Goal: Check status: Check status

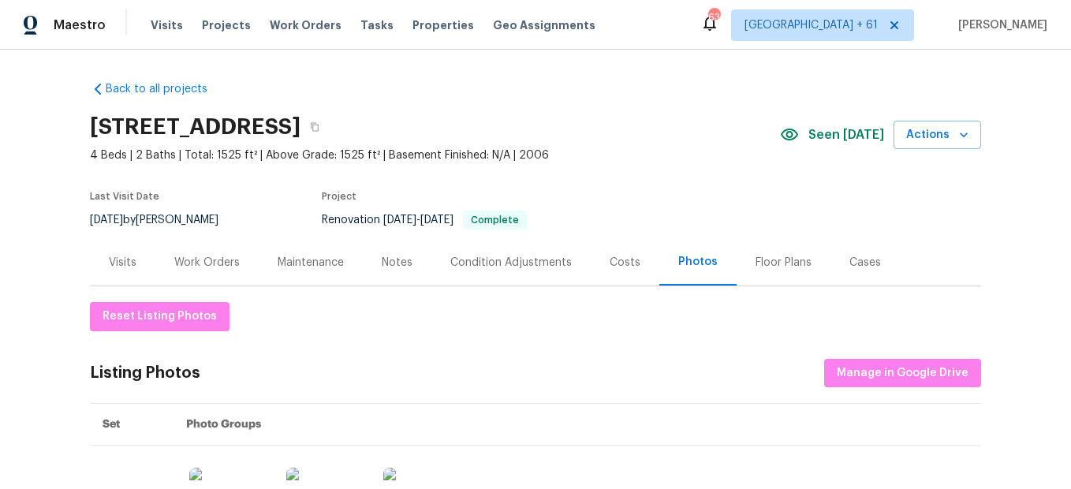
click at [152, 16] on div "Visits Projects Work Orders Tasks Properties Geo Assignments" at bounding box center [383, 25] width 464 height 32
click at [153, 23] on span "Visits" at bounding box center [167, 25] width 32 height 16
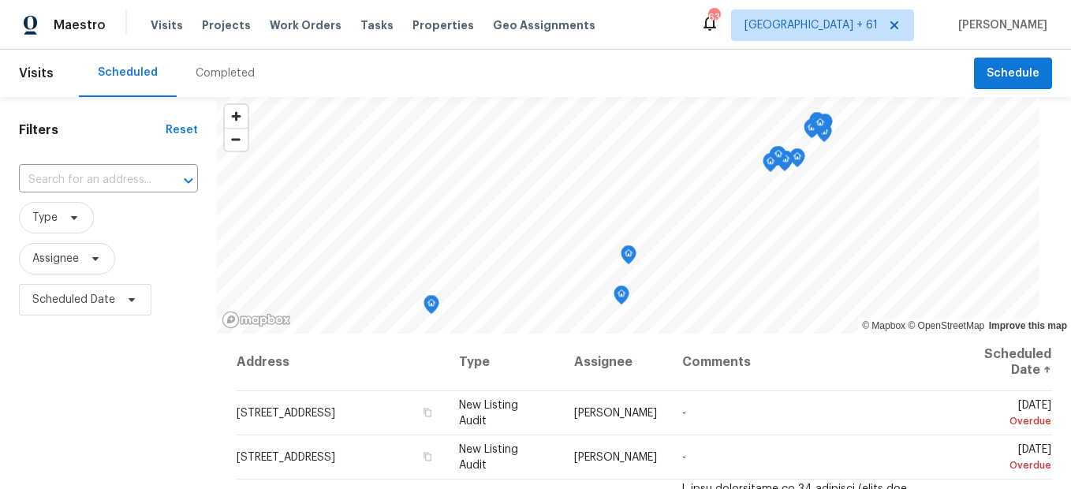
click at [215, 79] on div "Completed" at bounding box center [225, 73] width 59 height 16
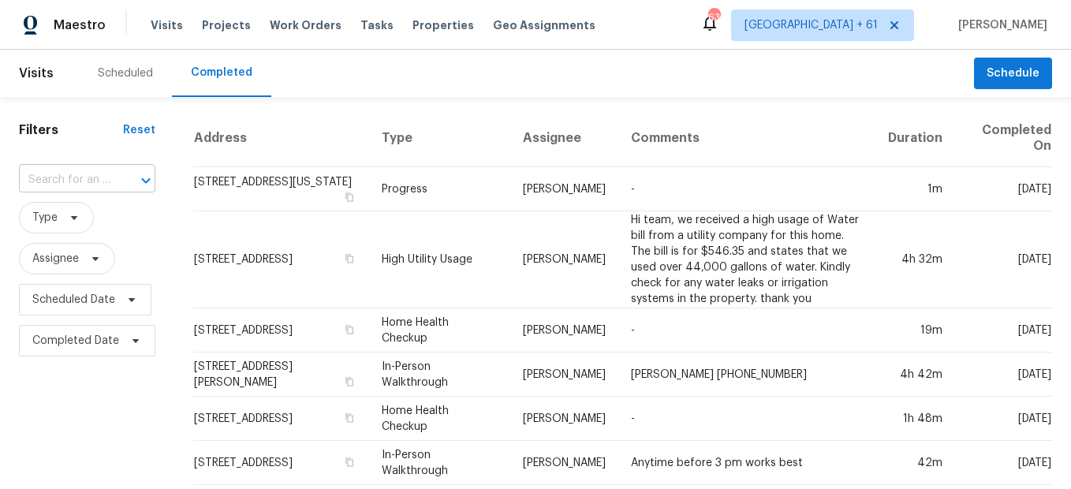
click at [39, 176] on input "text" at bounding box center [65, 180] width 92 height 24
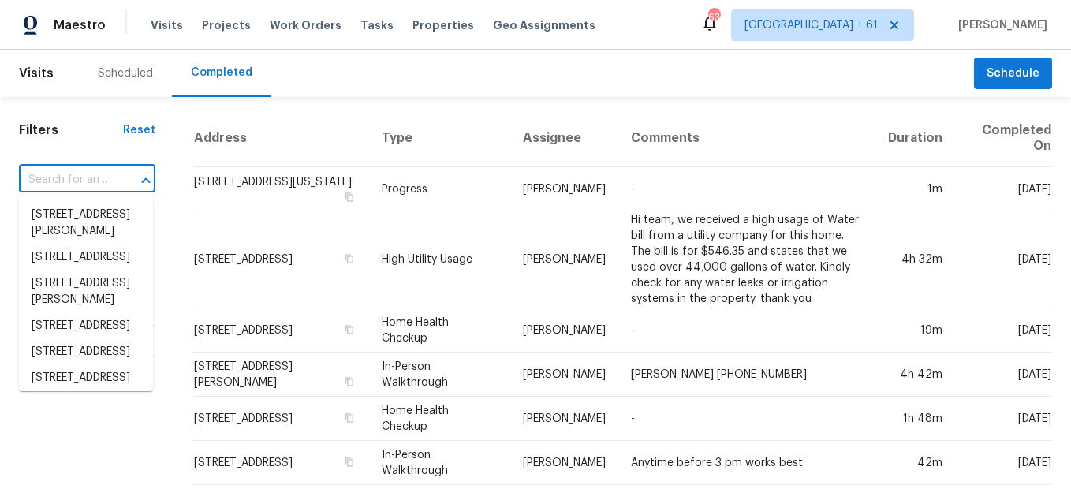
paste input "[STREET_ADDRESS]"
type input "[STREET_ADDRESS]"
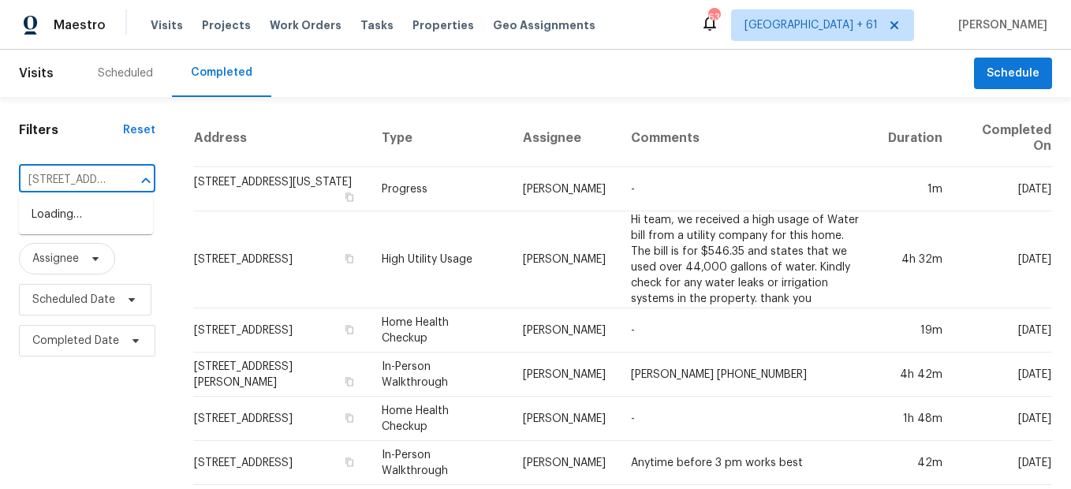
scroll to position [0, 108]
click at [54, 214] on li "[STREET_ADDRESS]" at bounding box center [86, 215] width 134 height 26
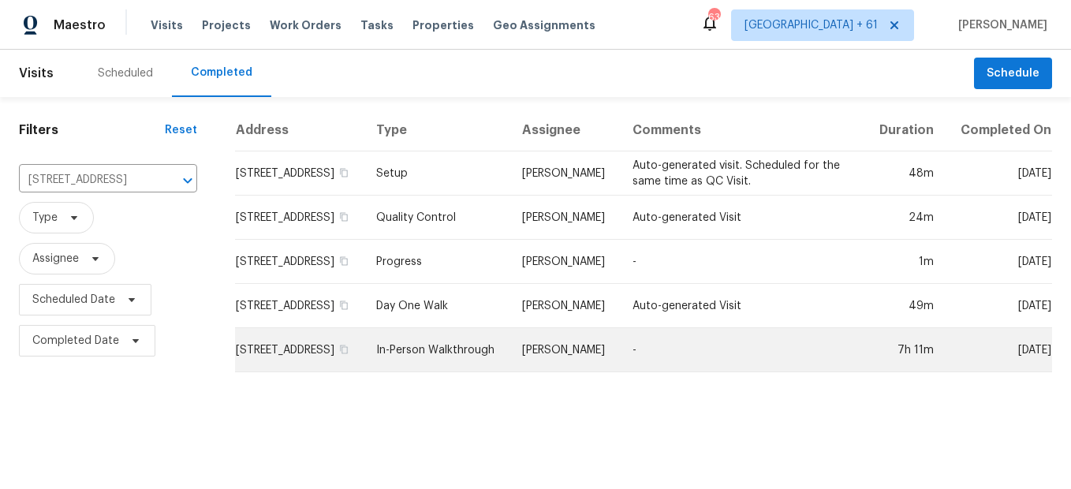
click at [468, 362] on td "In-Person Walkthrough" at bounding box center [437, 350] width 146 height 44
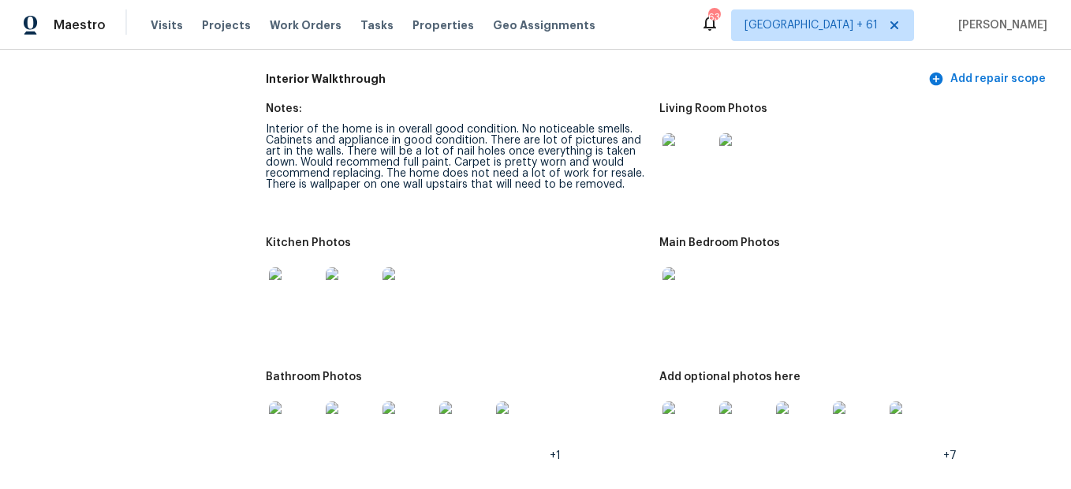
scroll to position [1815, 0]
click at [667, 151] on img at bounding box center [688, 158] width 50 height 50
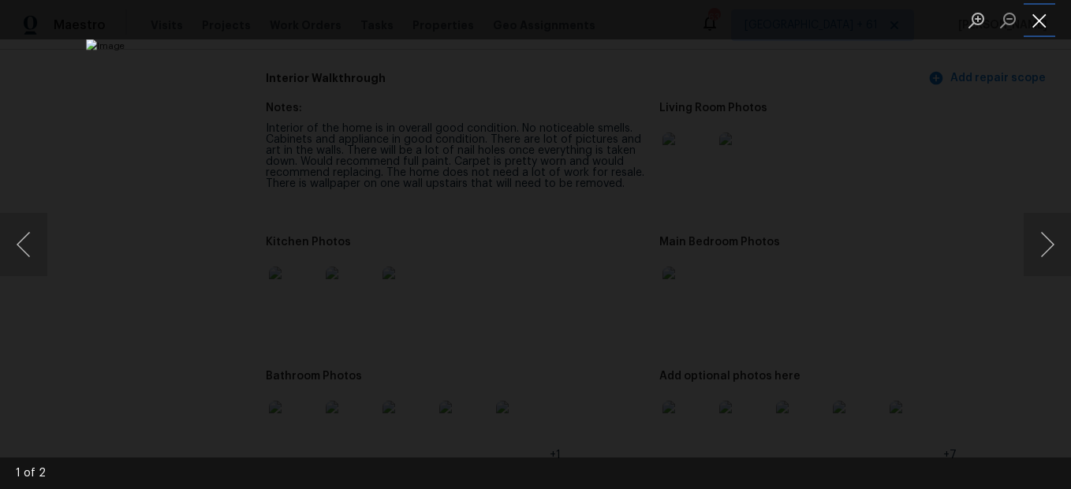
click at [1047, 29] on button "Close lightbox" at bounding box center [1040, 20] width 32 height 28
